Goal: Task Accomplishment & Management: Complete application form

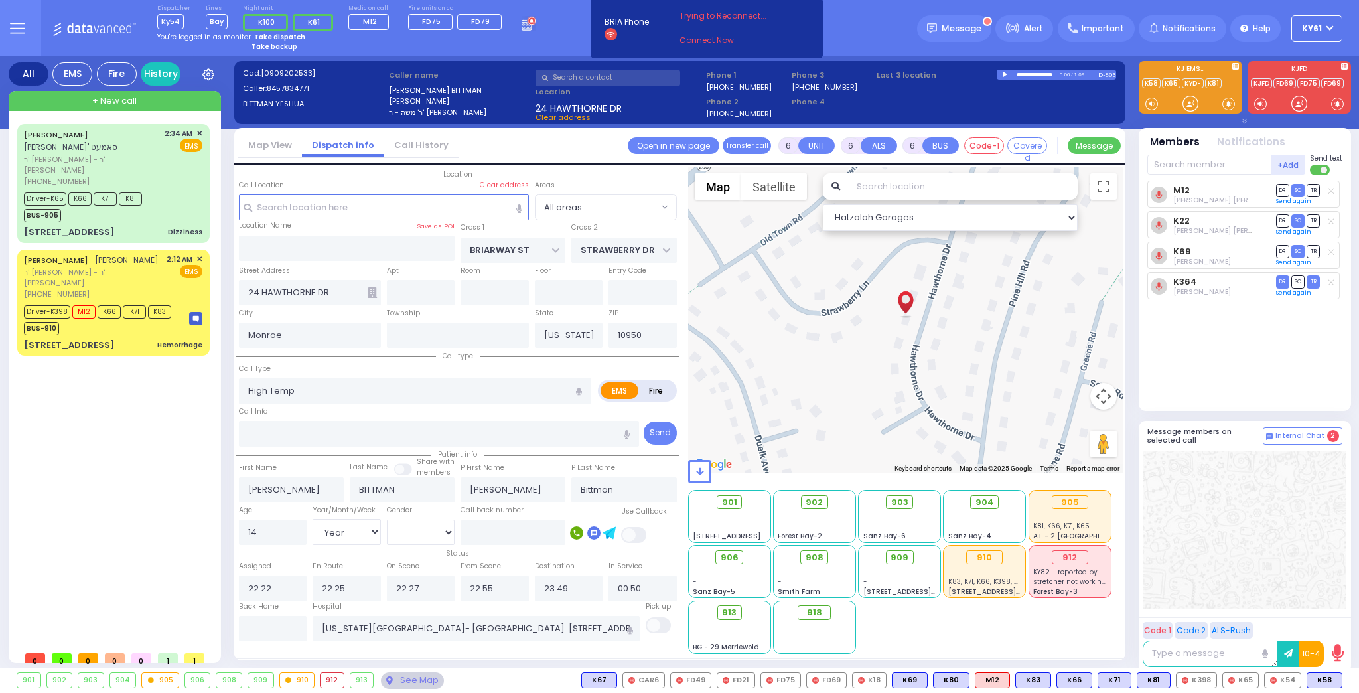
select select "Year"
select select "[DEMOGRAPHIC_DATA]"
click at [152, 275] on span "ר' [PERSON_NAME] - ר' [PERSON_NAME]" at bounding box center [93, 278] width 138 height 22
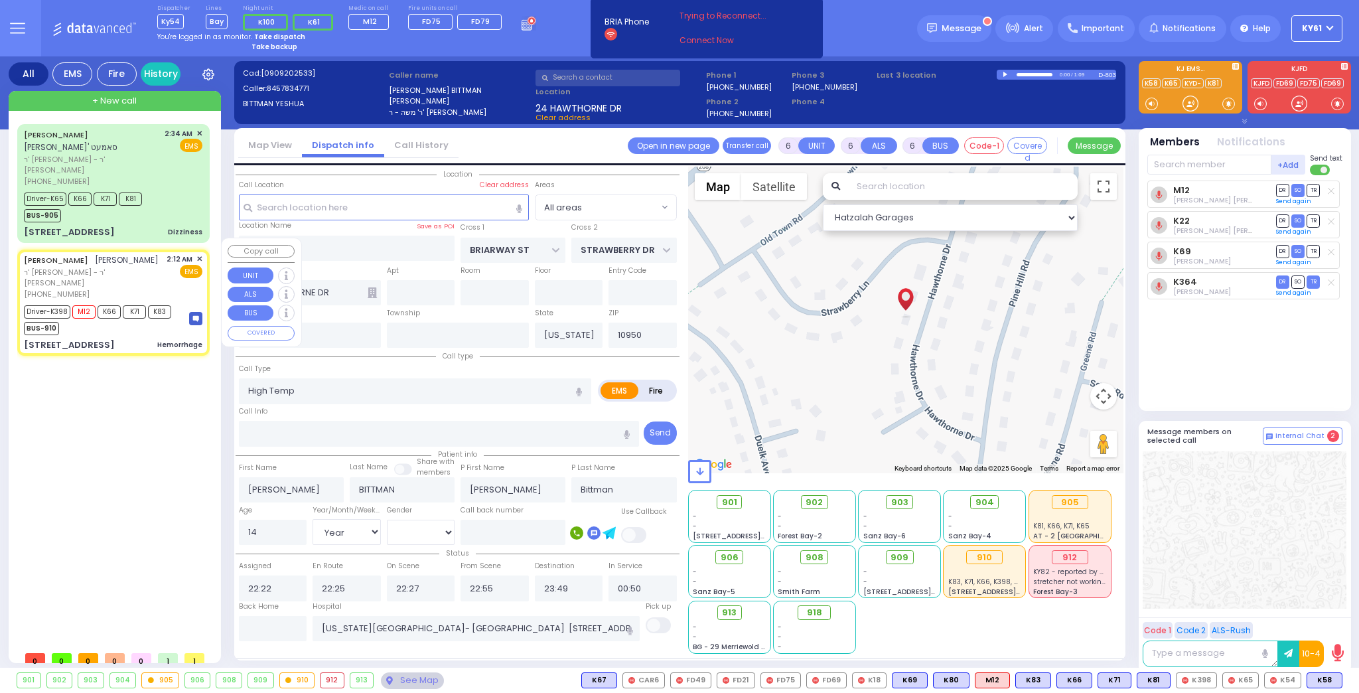
select select
type input "Hemorrhage"
radio input "true"
type input "[PERSON_NAME]"
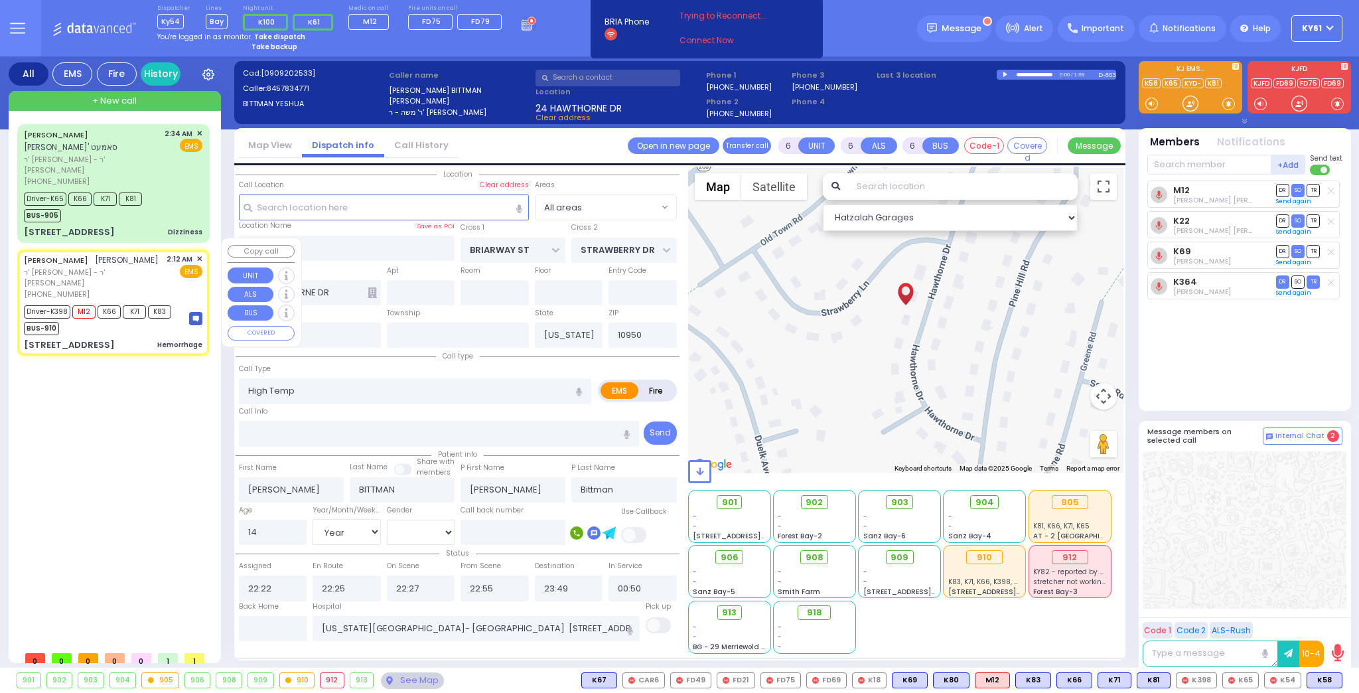
type input "Gitel"
type input "Greenfeld"
type input "37"
select select "Year"
select select "[DEMOGRAPHIC_DATA]"
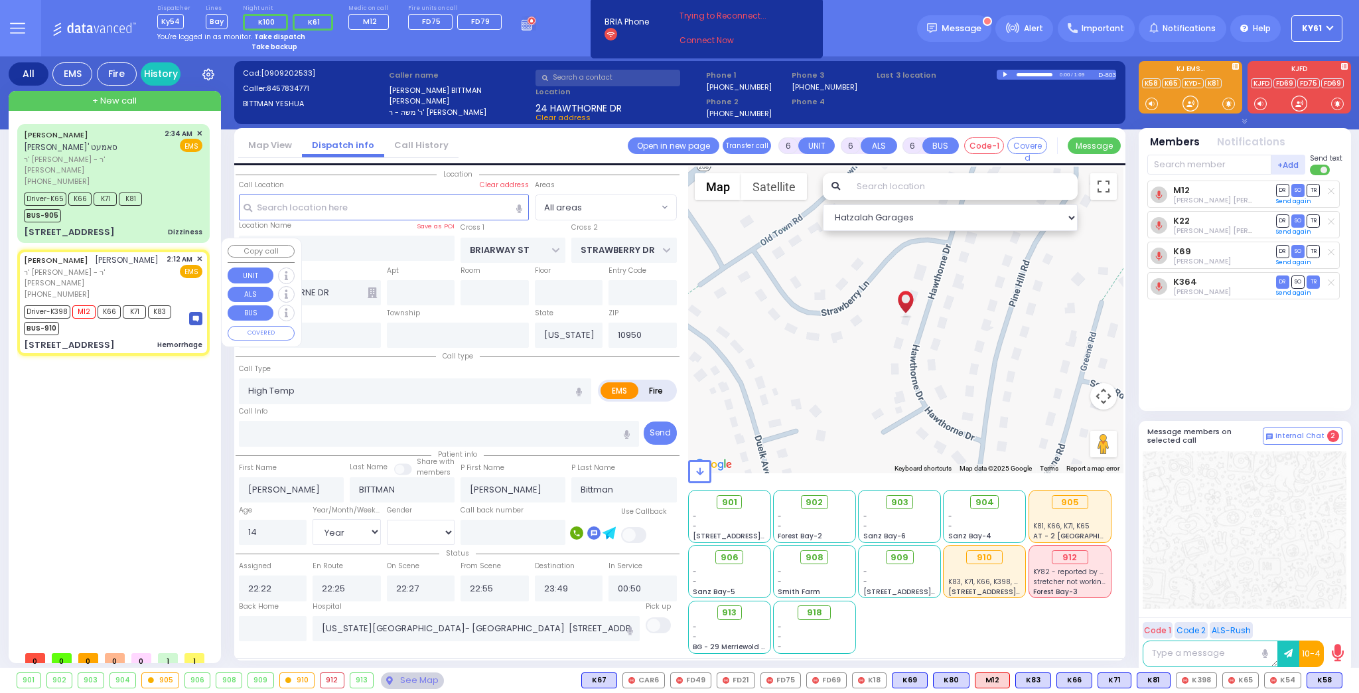
type input "02:12"
type input "02:13"
type input "02:15"
type input "02:36"
type input "03:38"
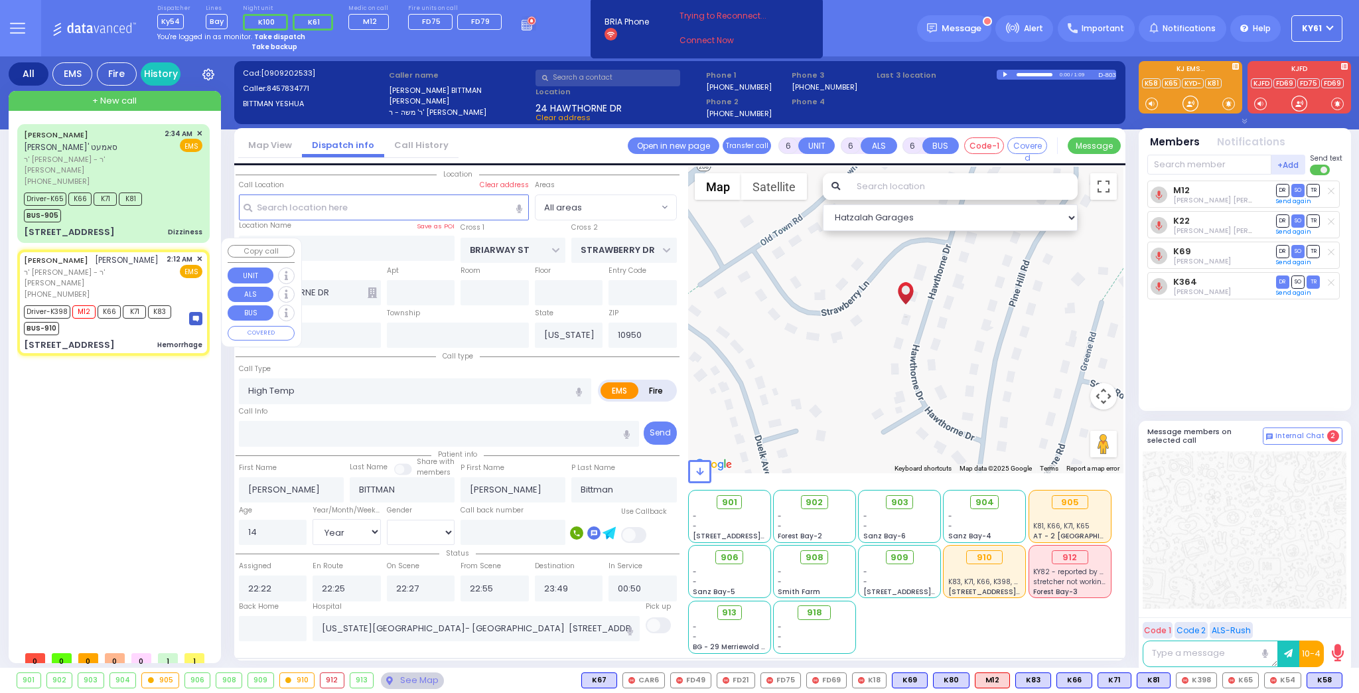
type input "[GEOGRAPHIC_DATA][PERSON_NAME] [STREET_ADDRESS] [US_STATE][GEOGRAPHIC_DATA]"
select select "Hatzalah Garages"
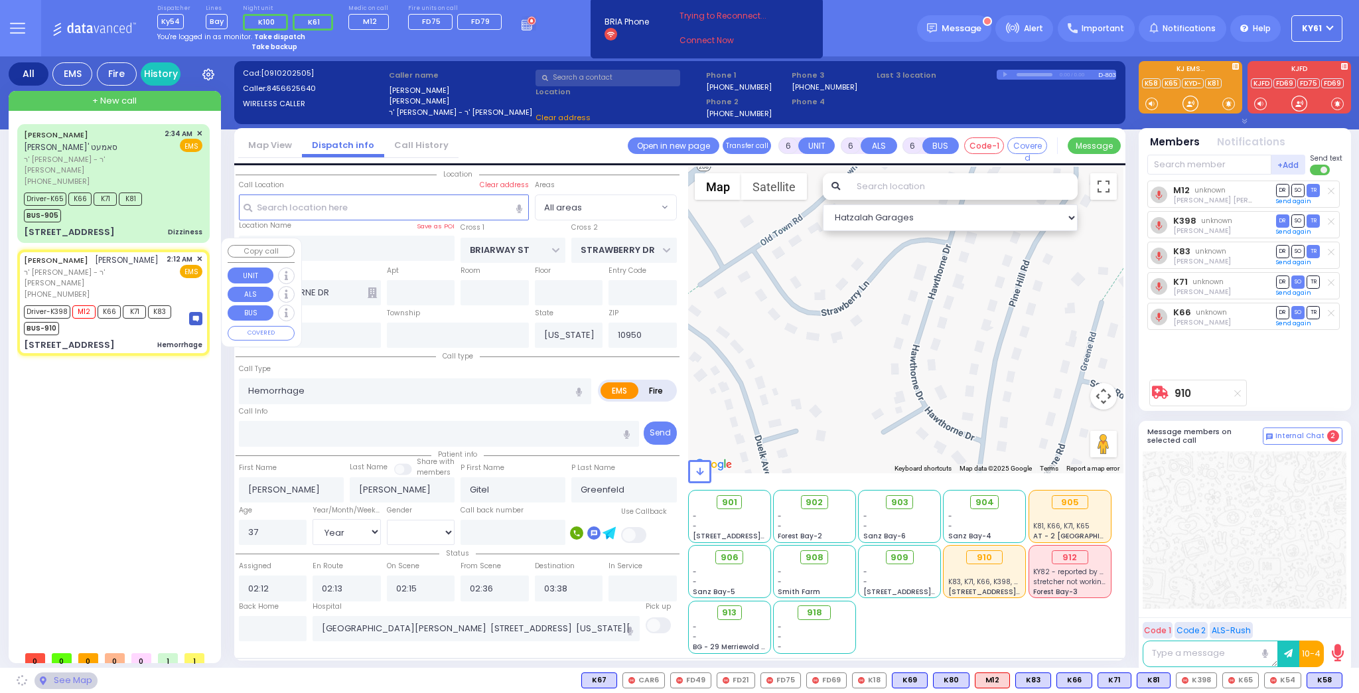
type input "DINEV RD"
type input "[STREET_ADDRESS]"
type input "202"
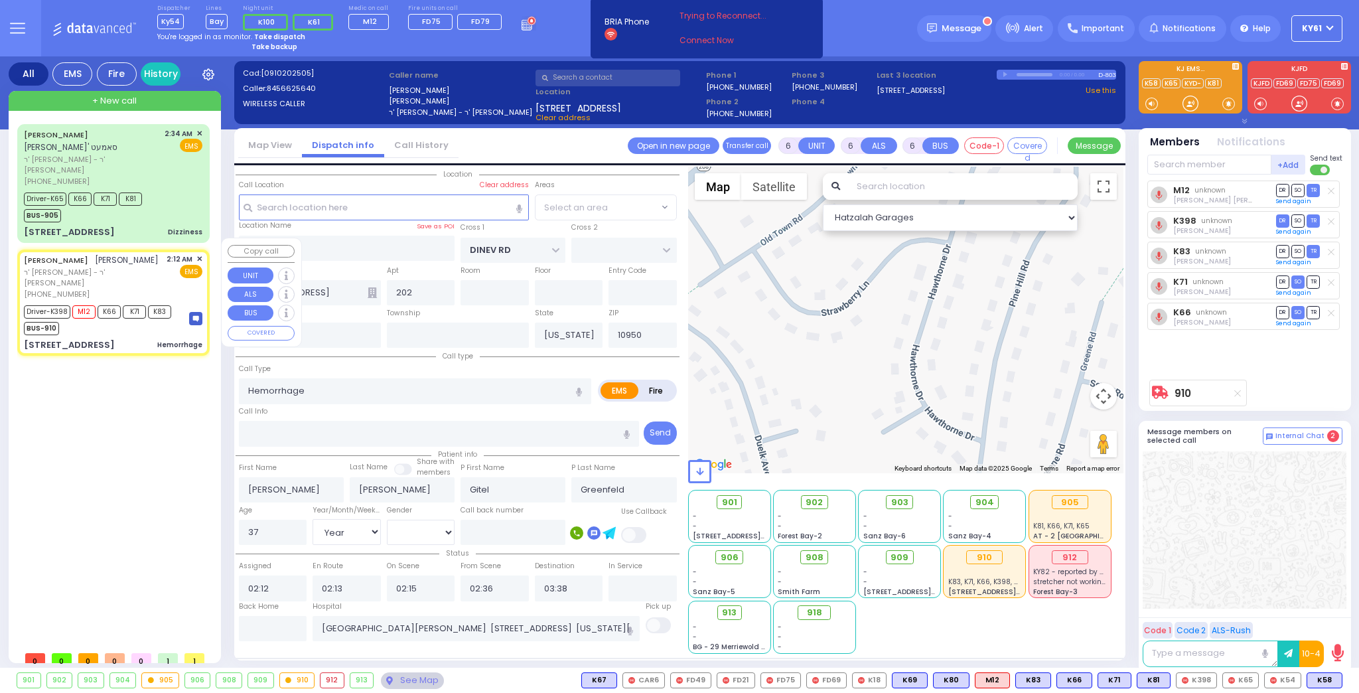
select select "BEIRECH MOSHE"
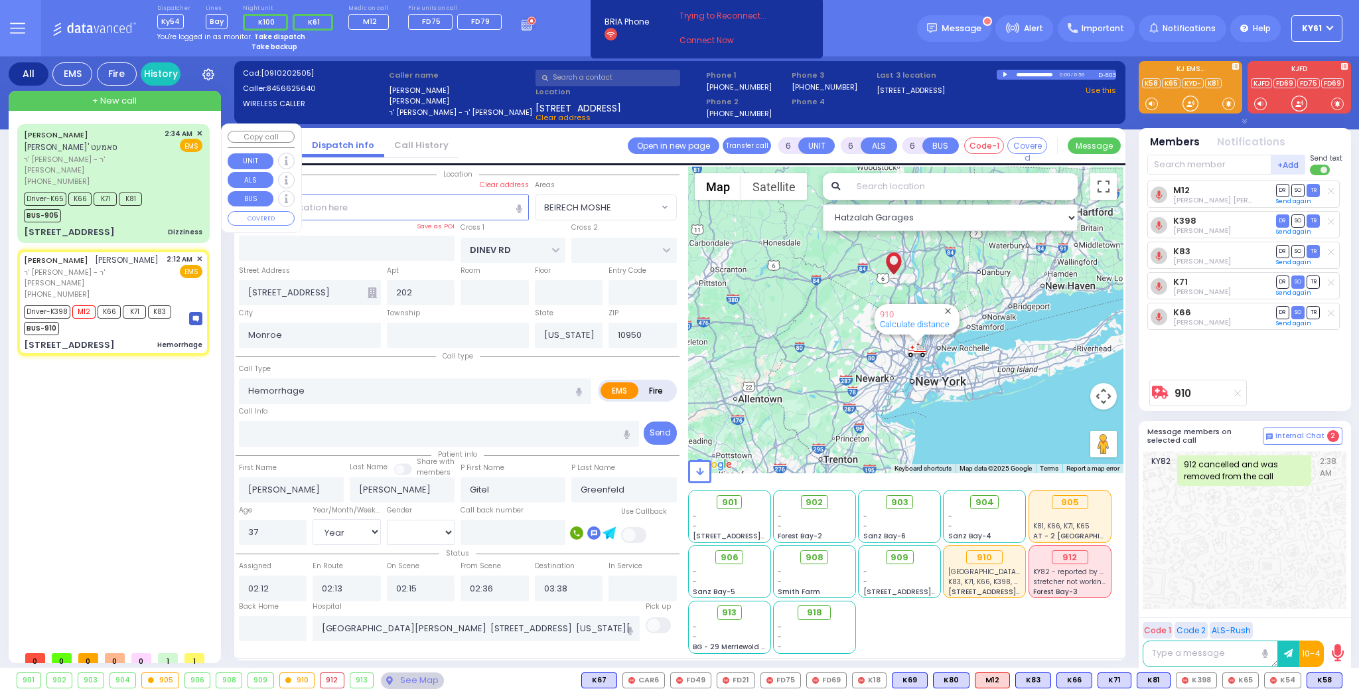
click at [176, 196] on div "Driver-K65 K66 K71 K81 BUS-905" at bounding box center [113, 205] width 178 height 33
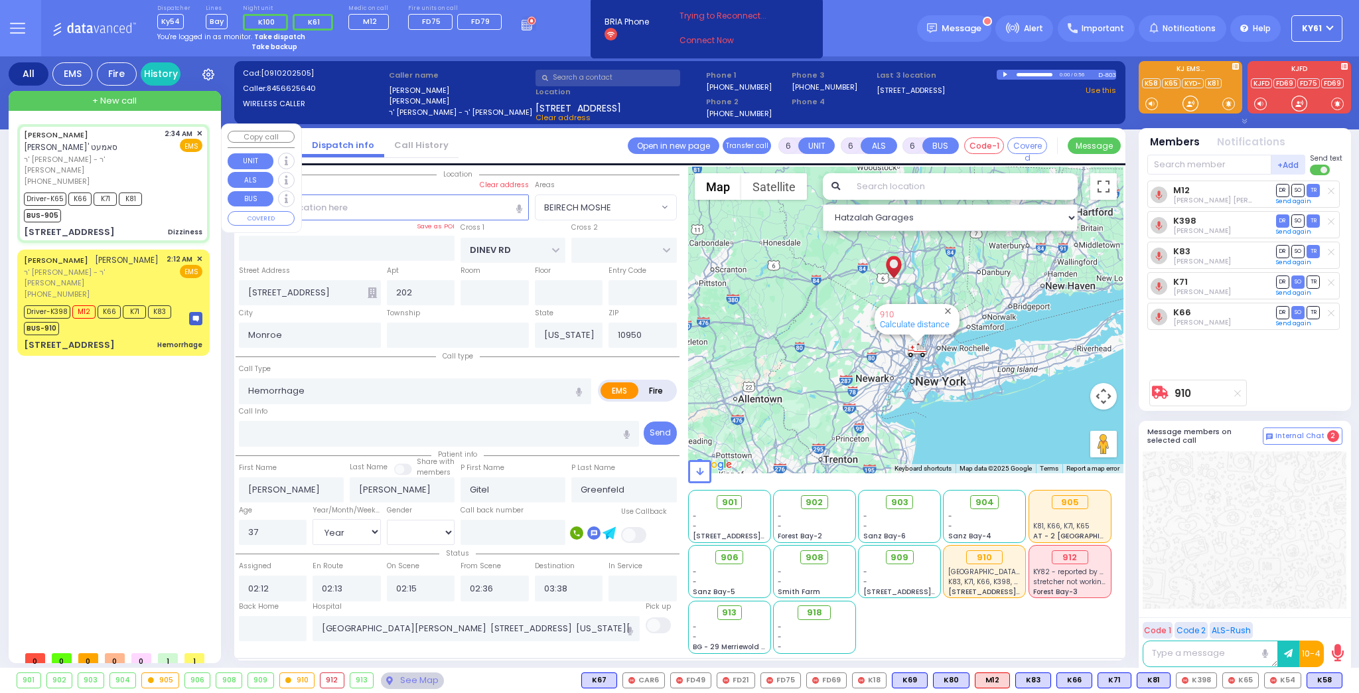
select select
type input "Dizziness"
radio input "true"
type input "[PERSON_NAME]"
type input "SAMET"
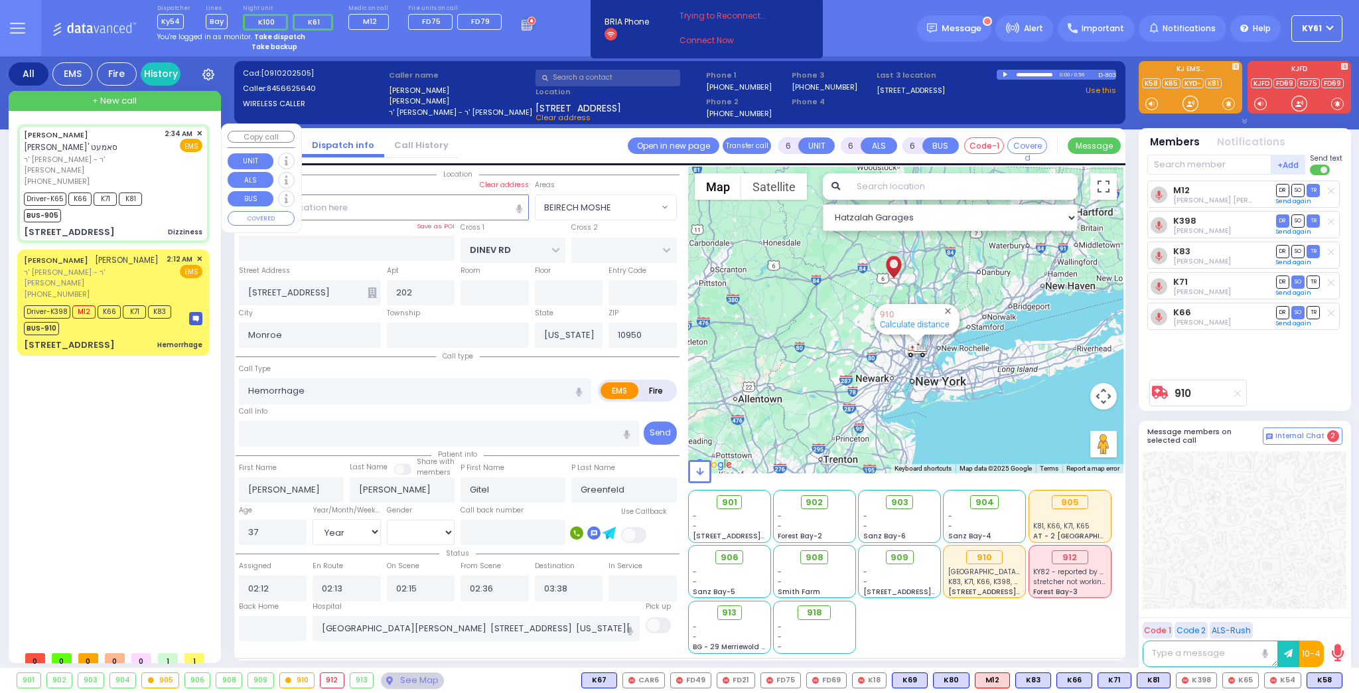
type input "Ezriel"
type input "Samet"
type input "45"
select select "Year"
select select "[DEMOGRAPHIC_DATA]"
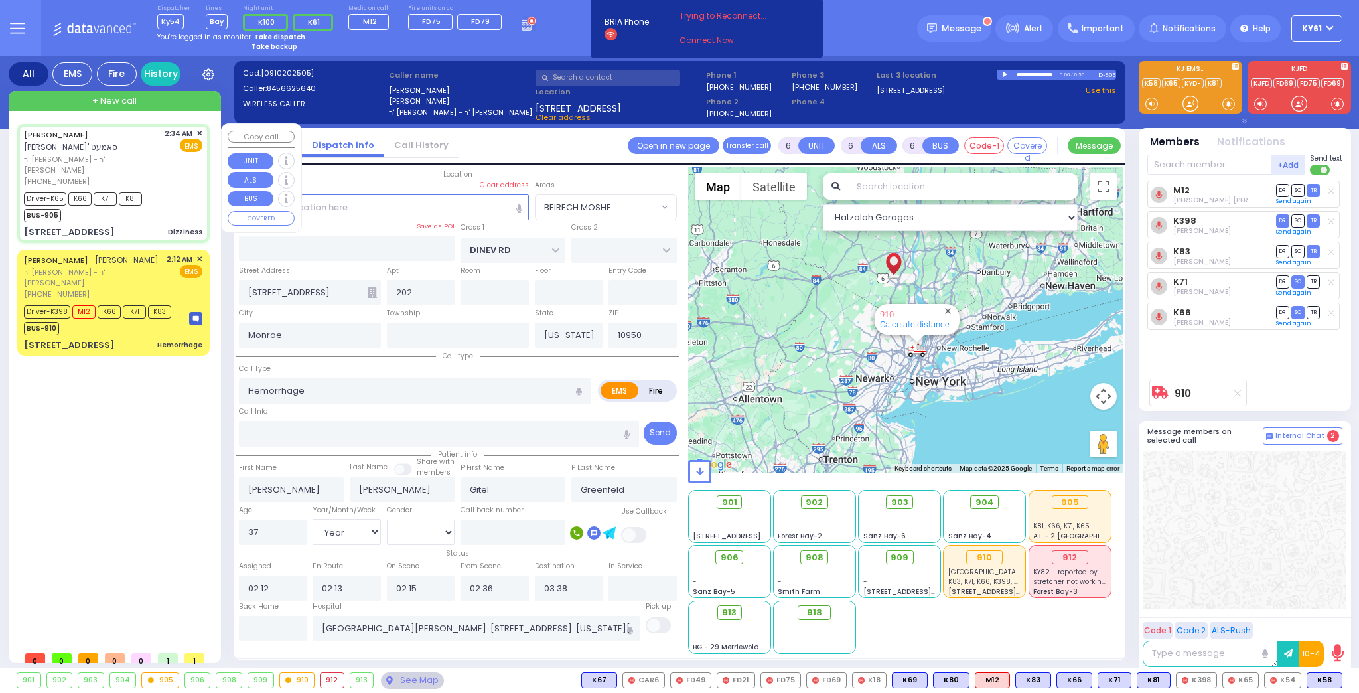
type input "02:35"
type input "02:36"
type input "02:39"
type input "03:00"
type input "03:25"
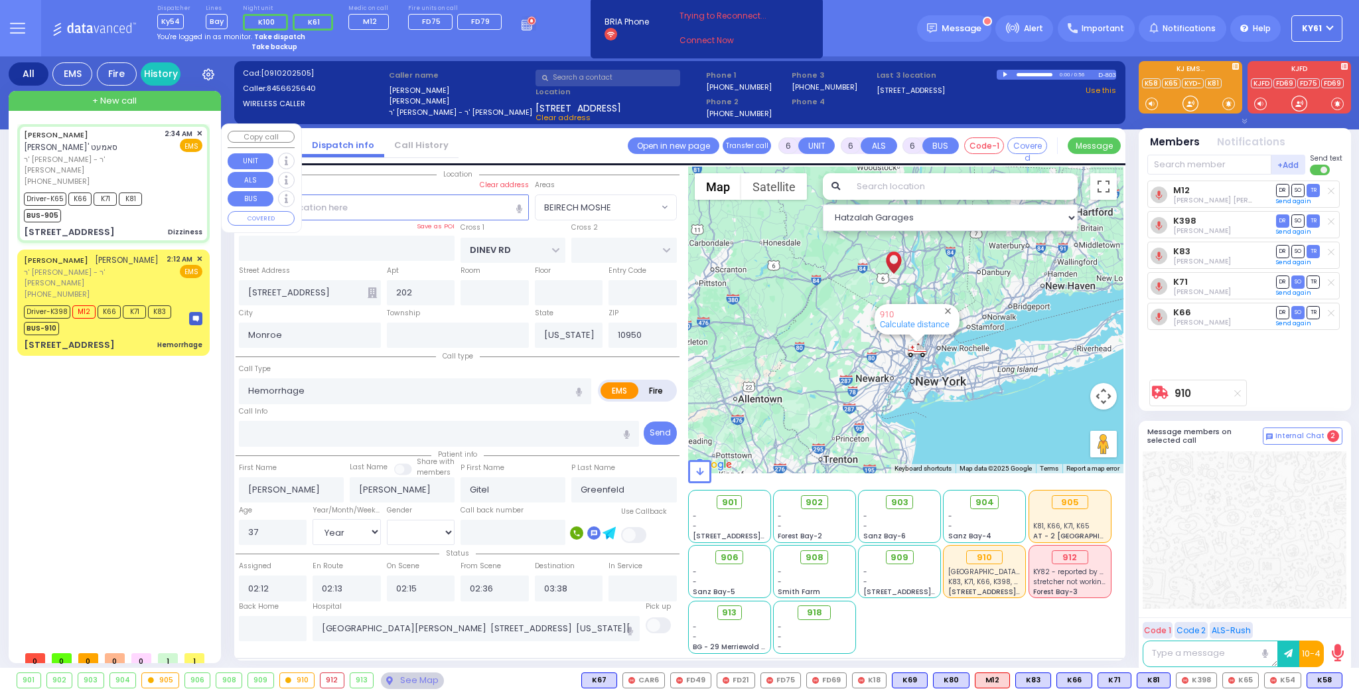
type input "03:35"
type input "[GEOGRAPHIC_DATA] [STREET_ADDRESS]"
select select "Hatzalah Garages"
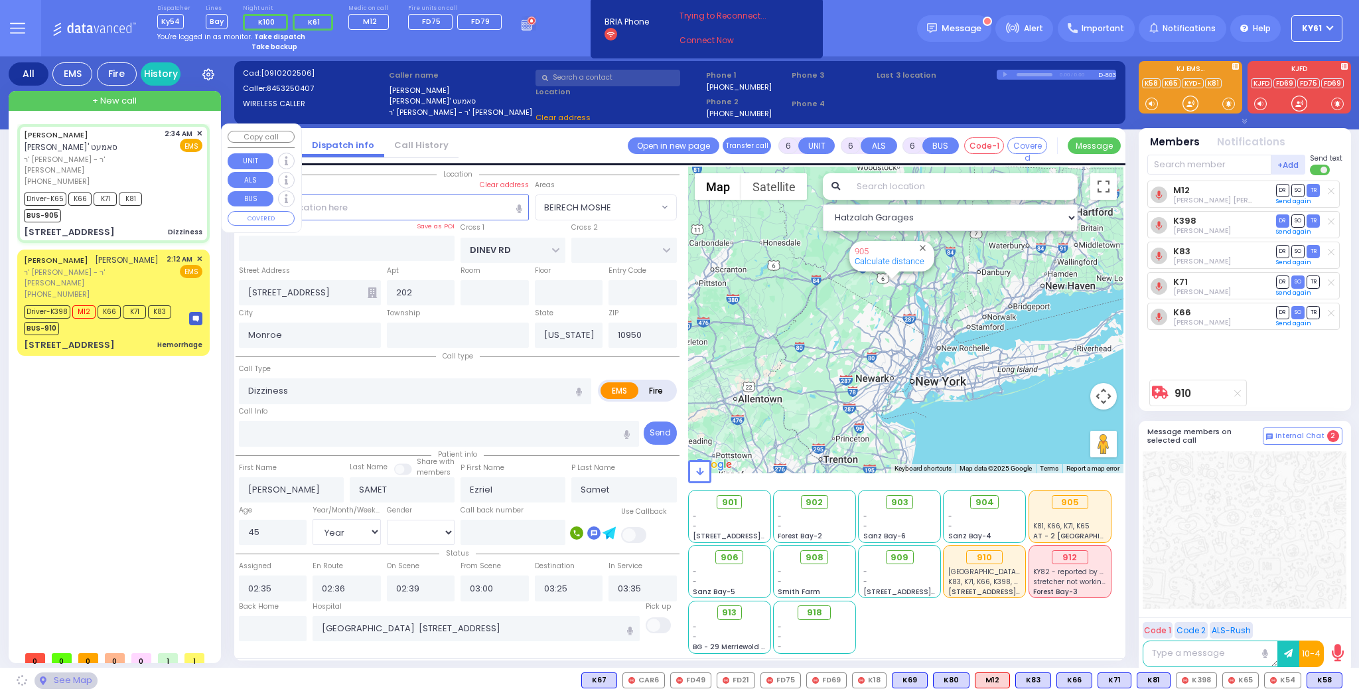
type input "[GEOGRAPHIC_DATA]"
type input "PAKSH PL"
type input "[STREET_ADDRESS]"
type input "101"
type input "[PERSON_NAME]"
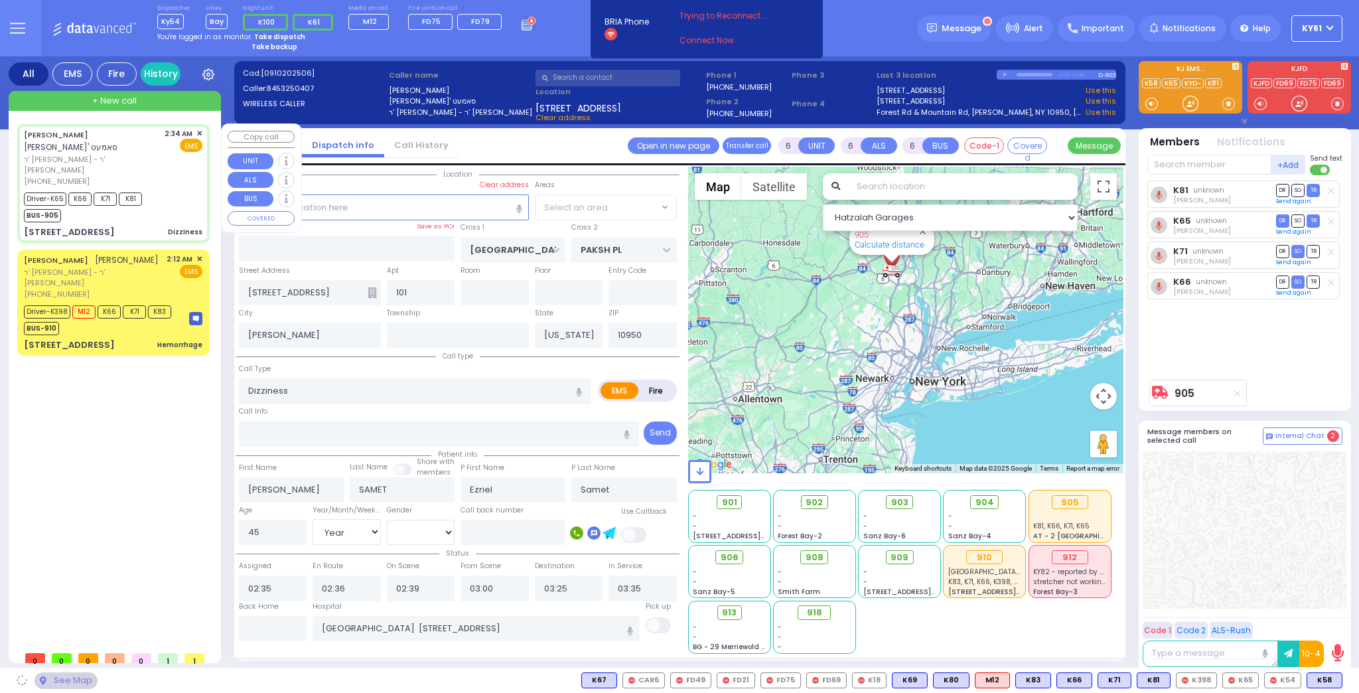
select select "SECTION 5"
